Goal: Information Seeking & Learning: Learn about a topic

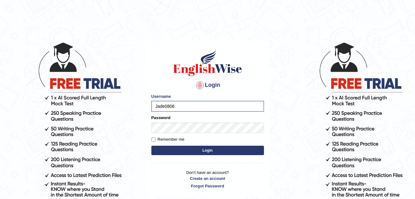
click at [228, 151] on button "Login" at bounding box center [208, 150] width 113 height 9
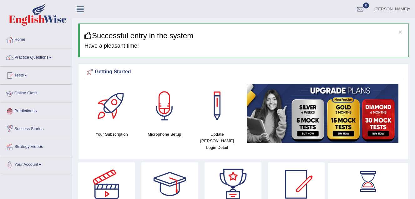
click at [33, 92] on link "Online Class" at bounding box center [35, 93] width 71 height 16
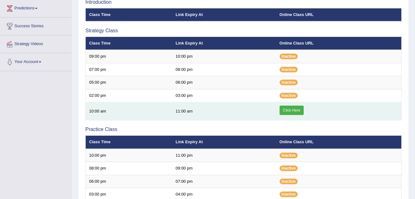
scroll to position [125, 0]
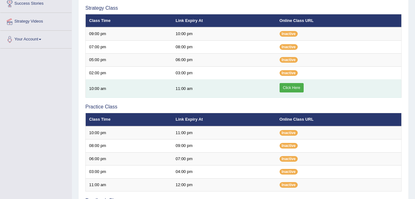
click at [293, 86] on link "Click Here" at bounding box center [292, 87] width 24 height 9
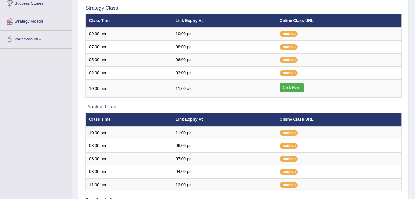
scroll to position [125, 0]
